Goal: Task Accomplishment & Management: Manage account settings

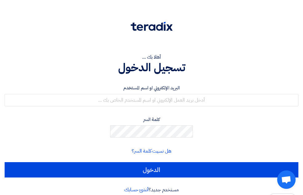
click at [258, 84] on label "البريد الإلكتروني او اسم المستخدم" at bounding box center [151, 87] width 293 height 7
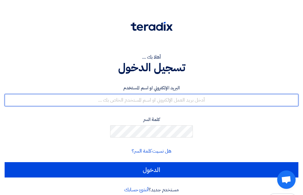
click at [256, 94] on input "text" at bounding box center [151, 100] width 293 height 12
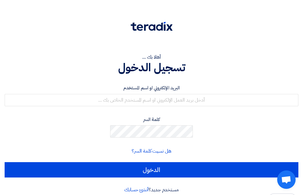
click at [236, 116] on label "كلمة السر" at bounding box center [151, 119] width 293 height 7
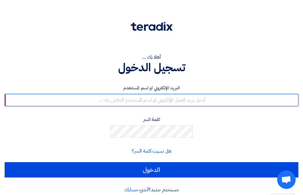
click at [224, 95] on input "text" at bounding box center [151, 100] width 293 height 12
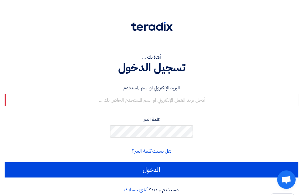
click at [219, 103] on form "البريد الإلكتروني او اسم المستخدم كلمة السر هل نسيت كلمة السر؟ الدخول" at bounding box center [151, 130] width 293 height 93
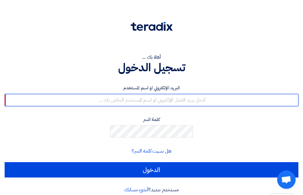
click at [234, 96] on input "text" at bounding box center [151, 100] width 293 height 12
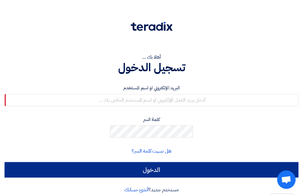
click at [239, 162] on input "الدخول" at bounding box center [151, 169] width 293 height 15
